Goal: Transaction & Acquisition: Subscribe to service/newsletter

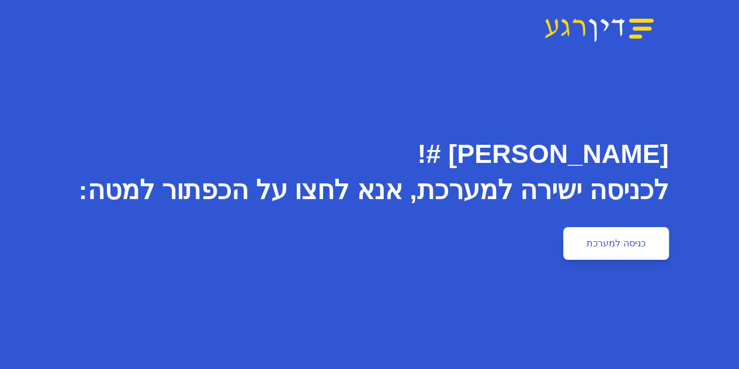
click at [668, 246] on link "כניסה למערכת" at bounding box center [615, 243] width 105 height 33
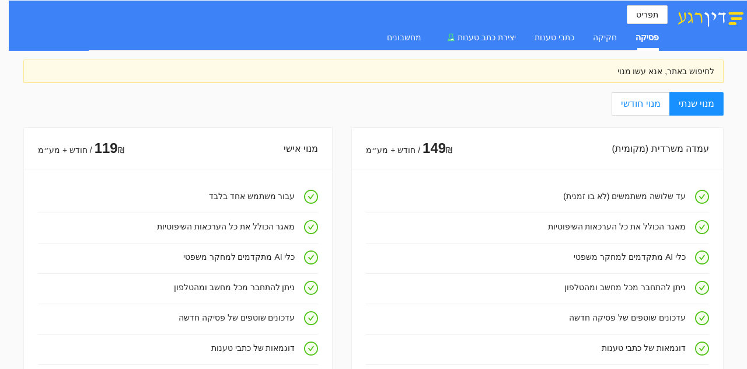
click at [640, 106] on span "מנוי חודשי" at bounding box center [640, 104] width 39 height 10
click at [669, 105] on input "מנוי חודשי" at bounding box center [669, 104] width 1 height 1
radio input "true"
click at [698, 96] on label "מנוי שנתי" at bounding box center [697, 103] width 54 height 23
click at [722, 104] on input "מנוי שנתי" at bounding box center [722, 104] width 1 height 1
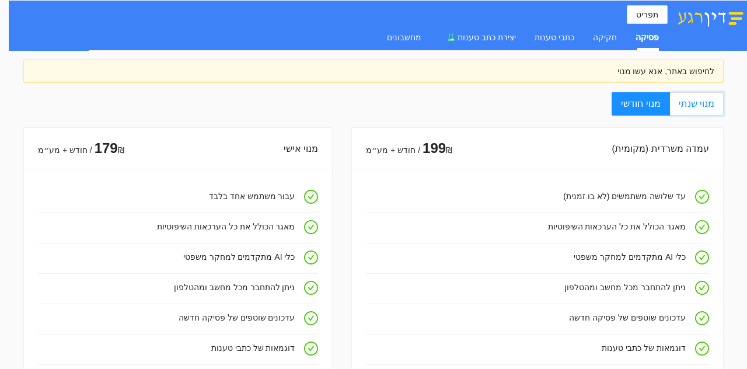
radio input "true"
radio input "false"
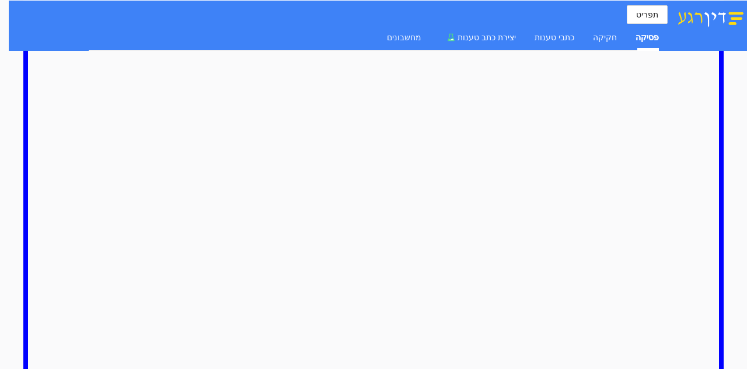
scroll to position [1002, 0]
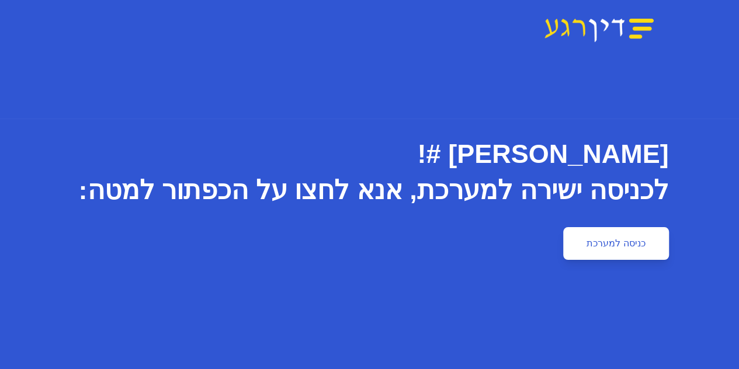
click at [668, 248] on link "כניסה למערכת" at bounding box center [615, 243] width 105 height 33
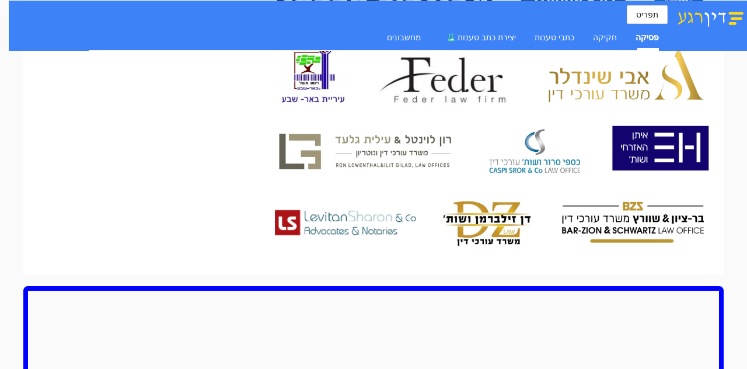
scroll to position [652, 0]
